Goal: Information Seeking & Learning: Find contact information

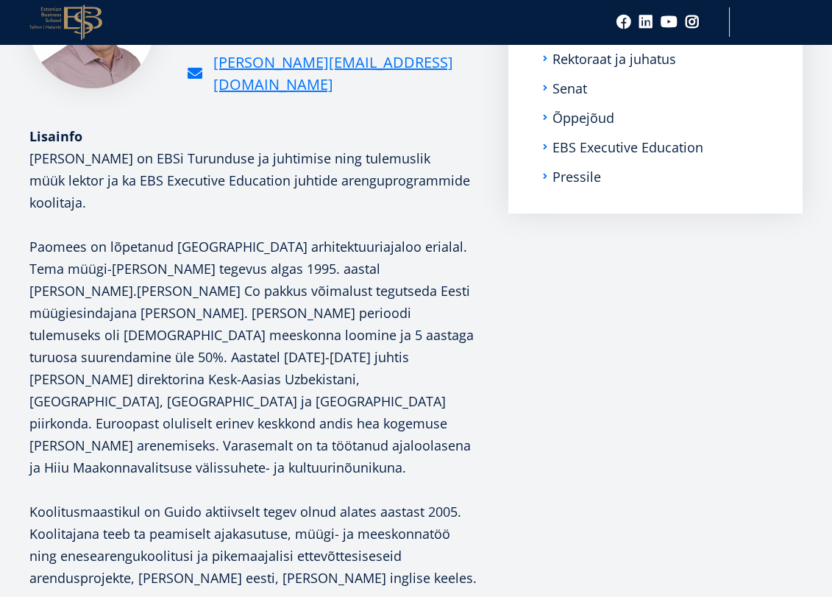
scroll to position [201, 0]
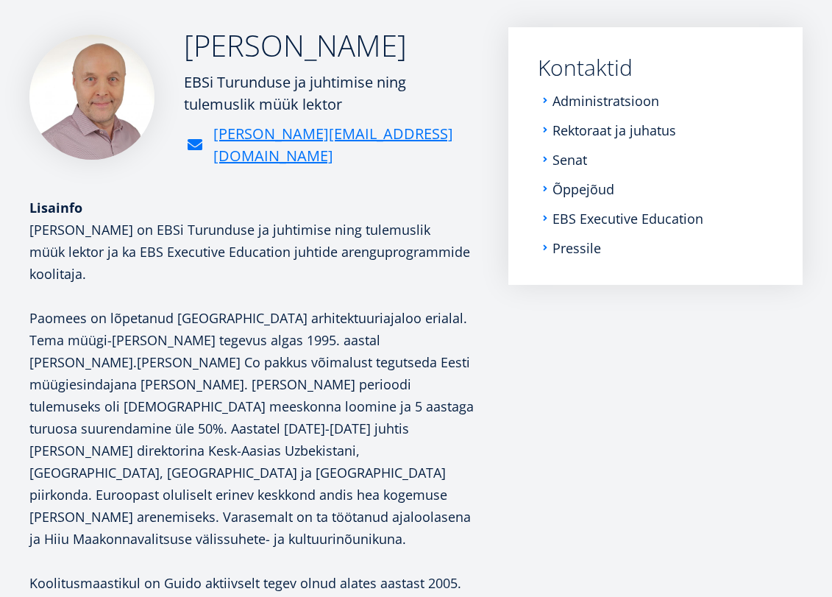
click at [548, 157] on li "Senat" at bounding box center [655, 159] width 235 height 15
click at [547, 157] on li "Senat" at bounding box center [655, 159] width 235 height 15
click at [569, 157] on link "Senat" at bounding box center [571, 159] width 35 height 15
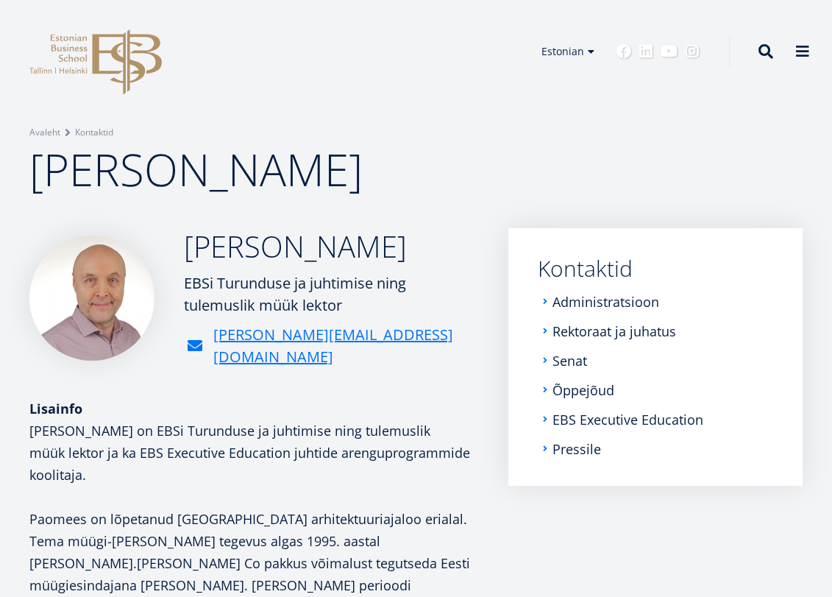
click at [548, 300] on li "Administratsioon" at bounding box center [655, 301] width 235 height 15
click at [550, 338] on ul "Administratsioon Rektoraat ja juhatus Senat Õppejõud EBS Executive Education Pr…" at bounding box center [655, 375] width 235 height 162
click at [575, 337] on link "Rektoraat ja juhatus" at bounding box center [616, 331] width 124 height 15
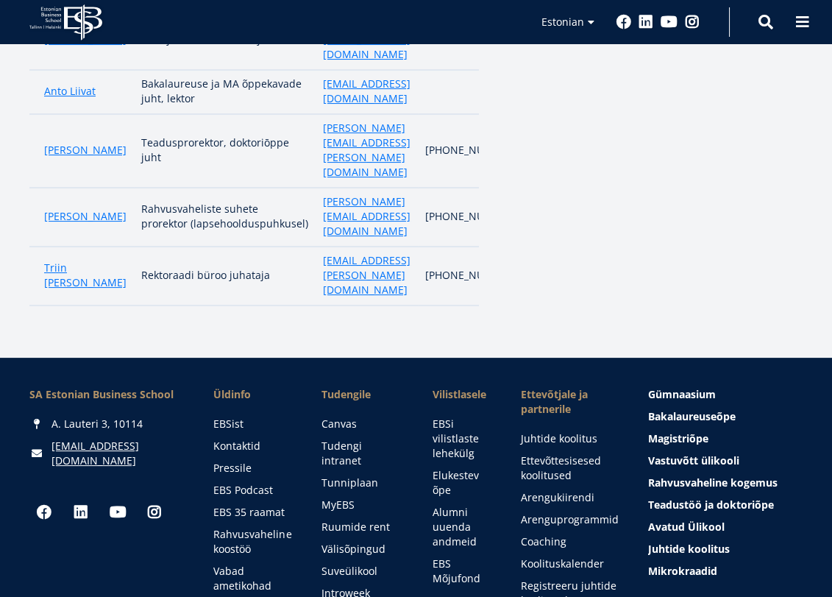
scroll to position [647, 0]
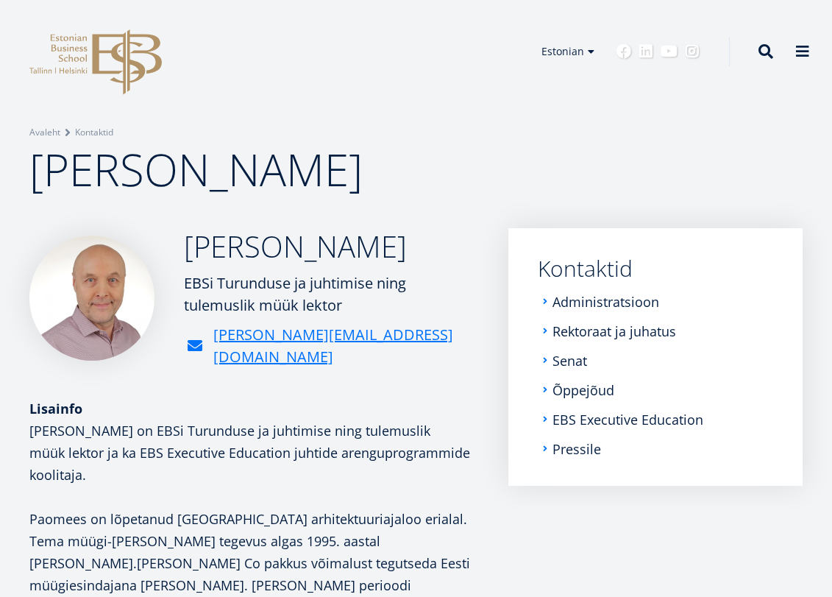
click at [266, 305] on div "EBSi Turunduse ja juhtimise ning tulemuslik müük lektor" at bounding box center [331, 294] width 295 height 44
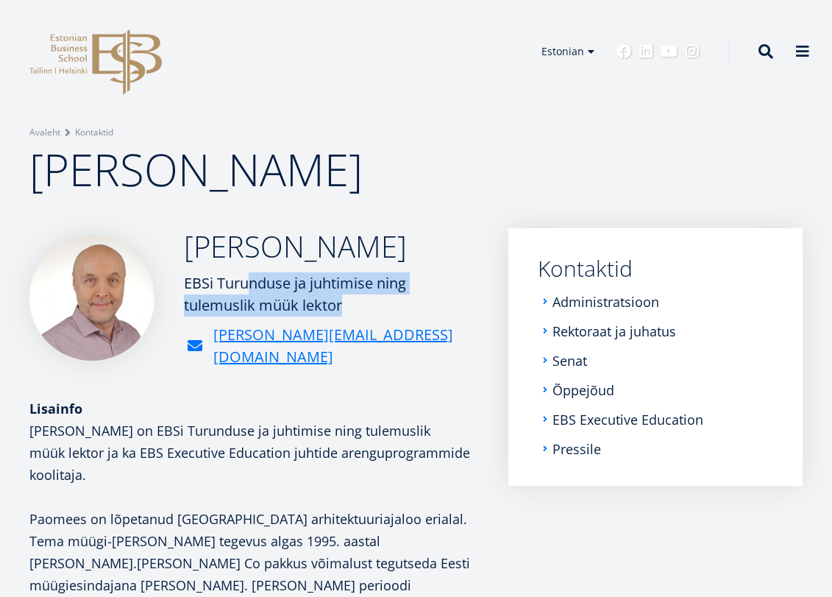
click at [363, 289] on div "EBSi Turunduse ja juhtimise ning tulemuslik müük lektor" at bounding box center [331, 294] width 295 height 44
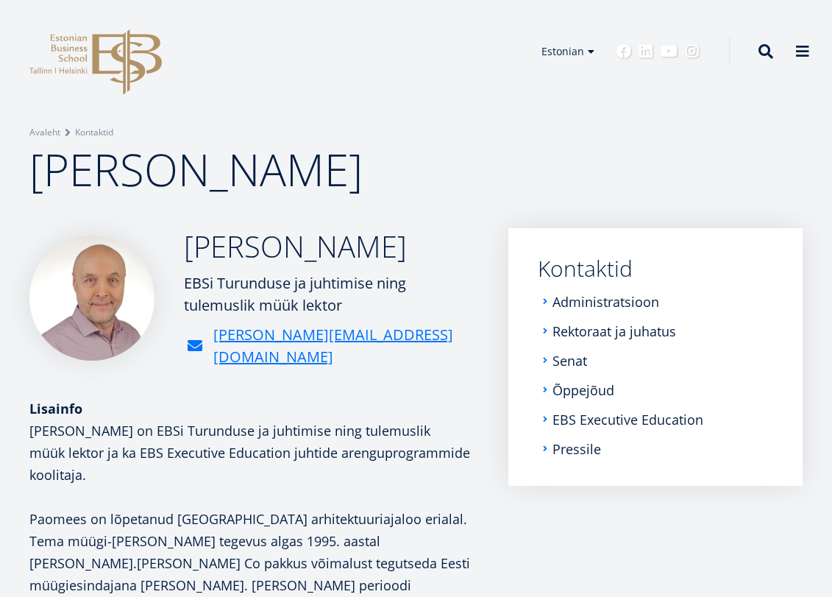
click at [325, 260] on h2 "[PERSON_NAME]" at bounding box center [331, 246] width 295 height 37
